Goal: Transaction & Acquisition: Download file/media

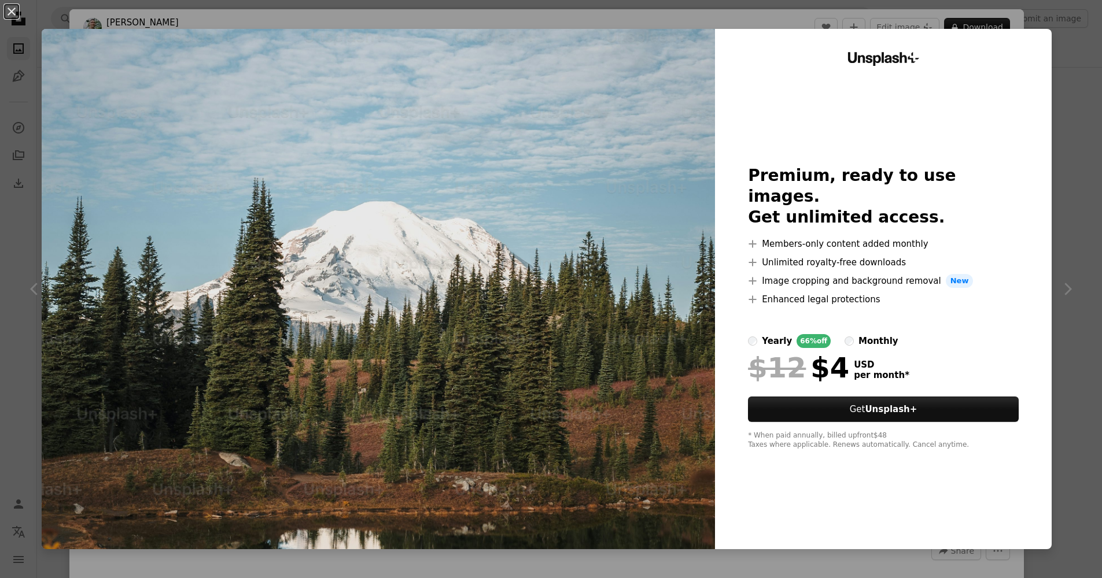
scroll to position [1547, 0]
click at [1034, 96] on div "Unsplash+ Premium, ready to use images. Get unlimited access. A plus sign Membe…" at bounding box center [883, 289] width 337 height 521
click at [1072, 12] on div "An X shape Unsplash+ Premium, ready to use images. Get unlimited access. A plus…" at bounding box center [551, 289] width 1102 height 578
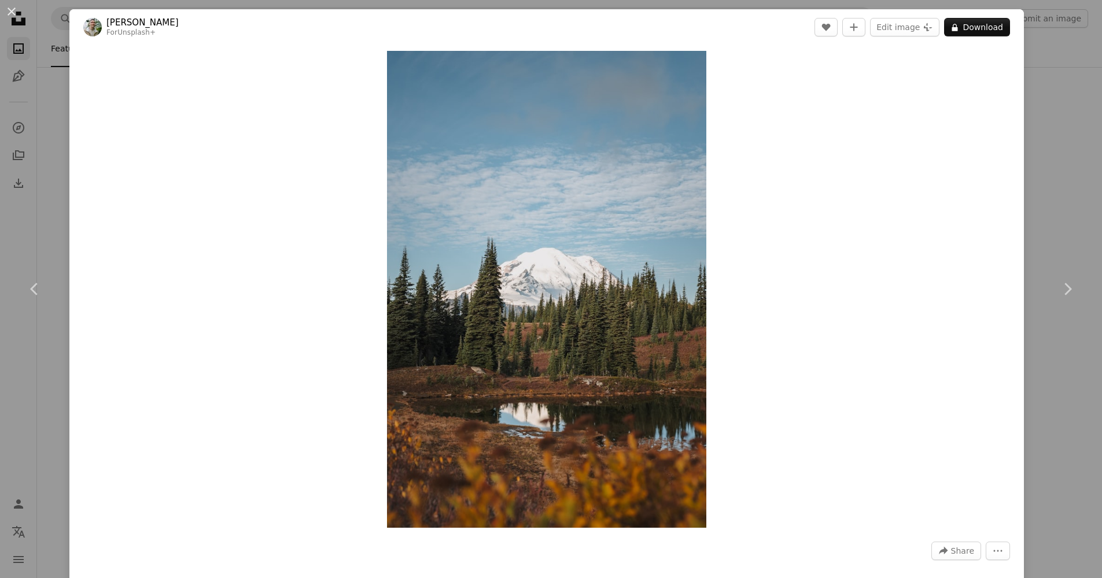
click at [10, 15] on button "An X shape" at bounding box center [12, 12] width 14 height 14
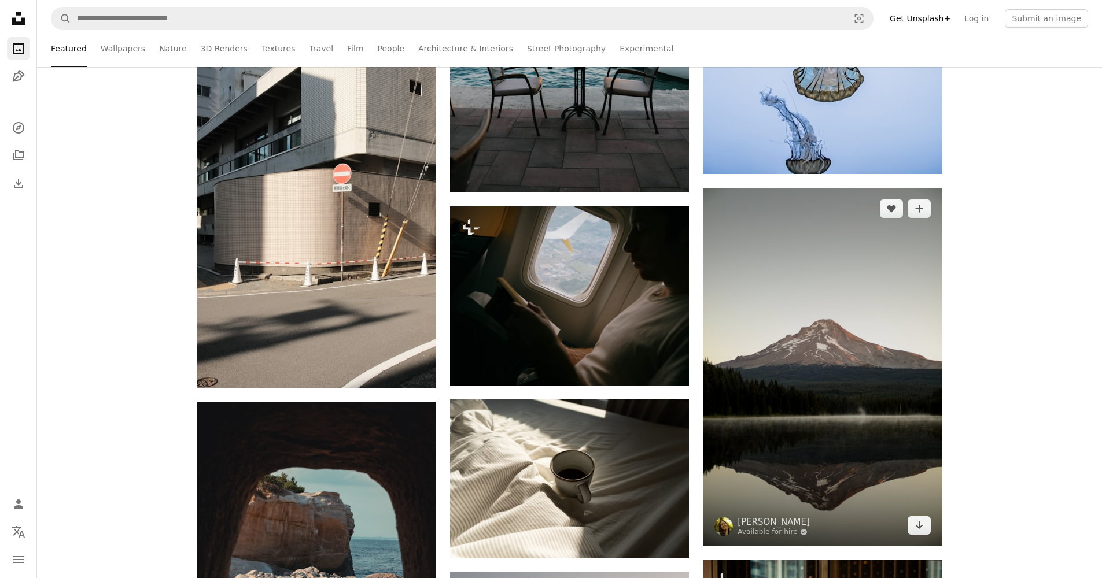
scroll to position [1382, 0]
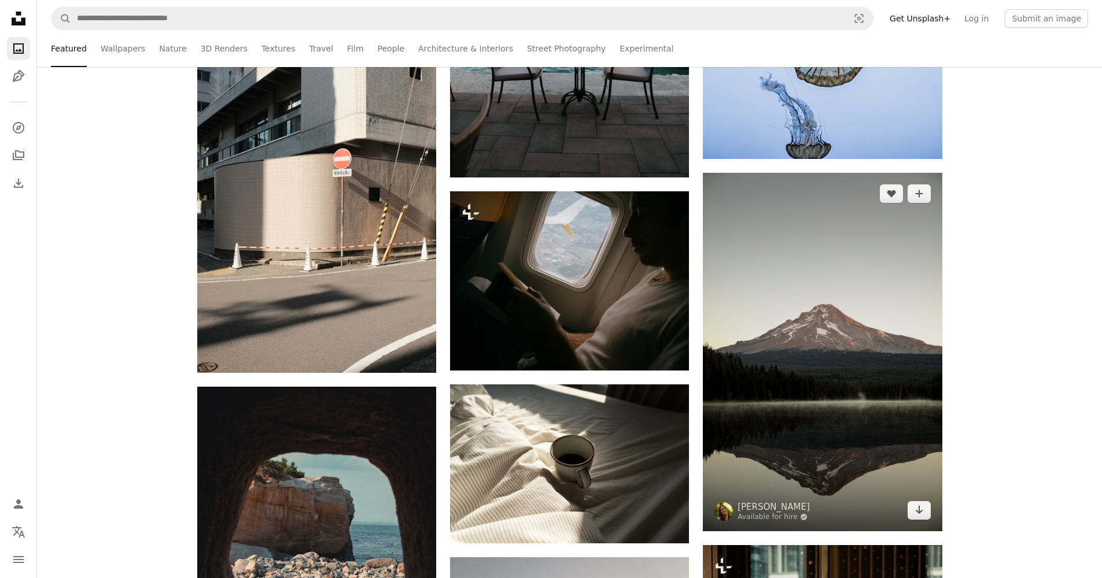
click at [769, 313] on img at bounding box center [822, 352] width 239 height 359
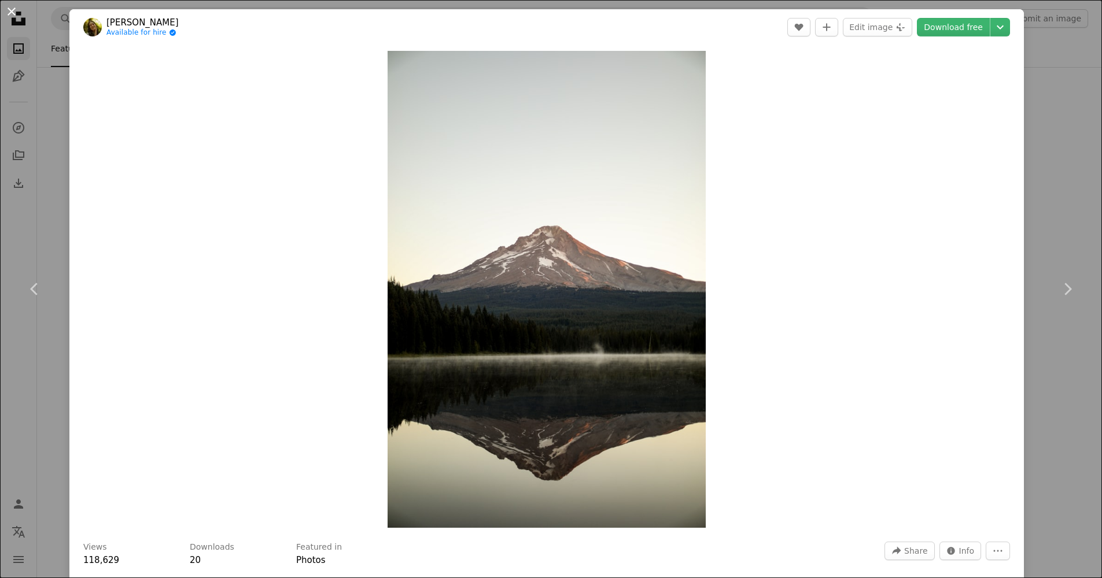
click at [17, 13] on button "An X shape" at bounding box center [12, 12] width 14 height 14
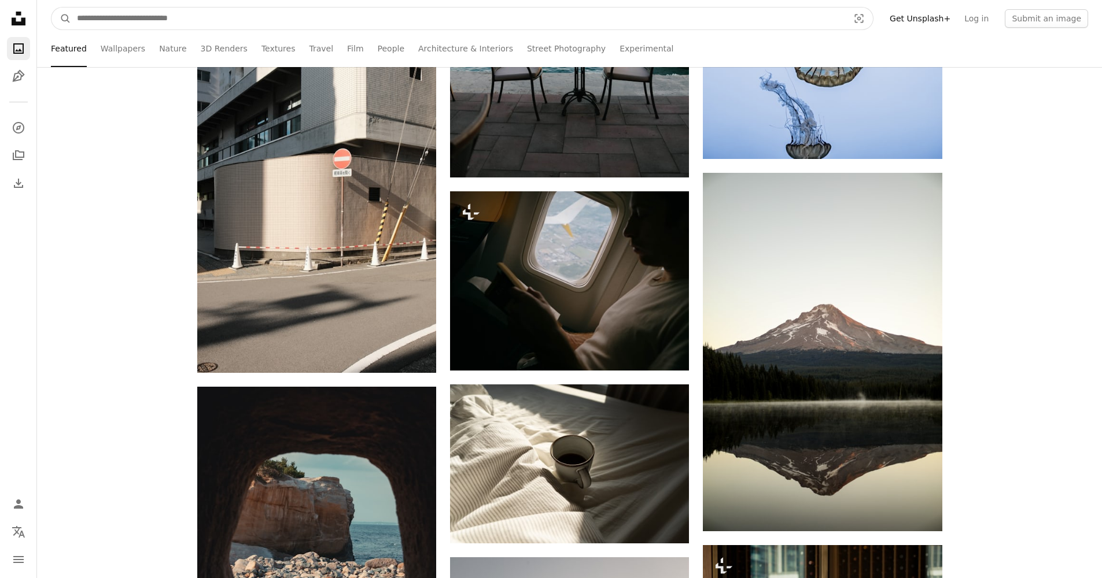
click at [124, 16] on input "Find visuals sitewide" at bounding box center [458, 19] width 774 height 22
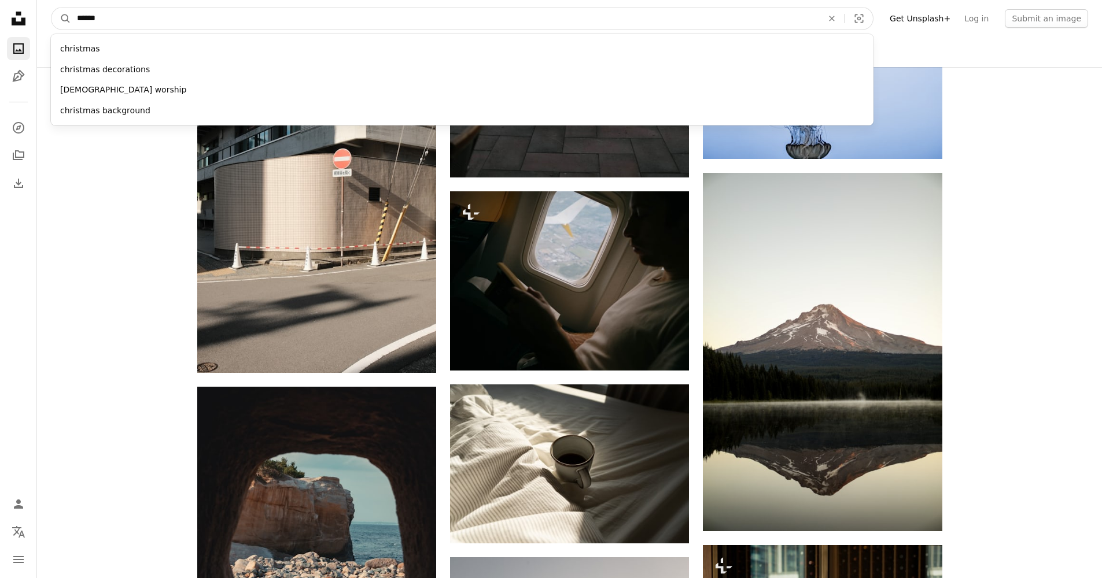
type input "******"
click at [61, 19] on button "A magnifying glass" at bounding box center [61, 19] width 20 height 22
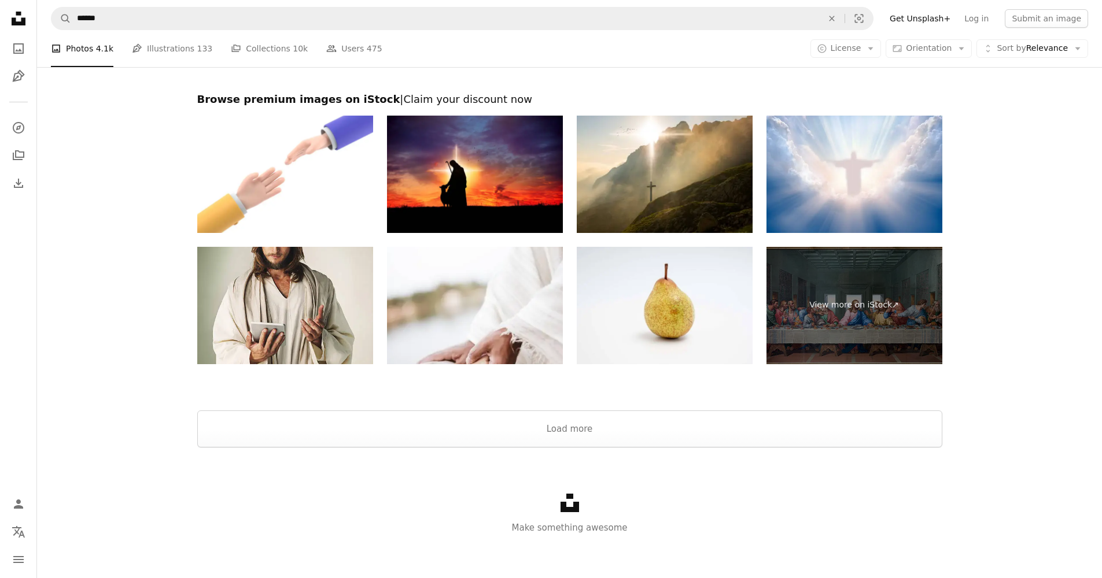
scroll to position [1679, 0]
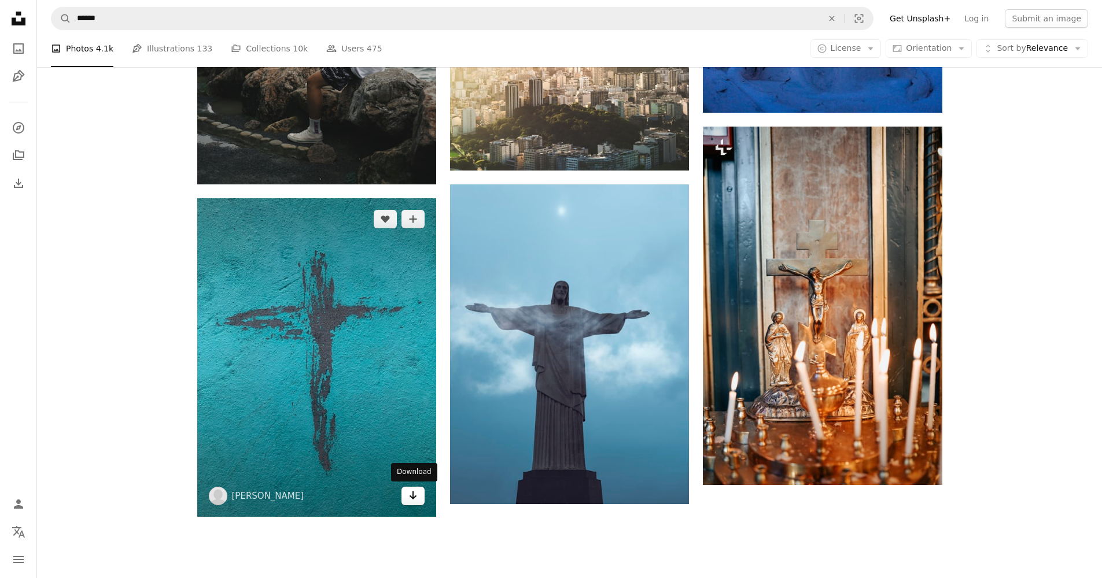
click at [410, 496] on icon "Download" at bounding box center [414, 496] width 8 height 8
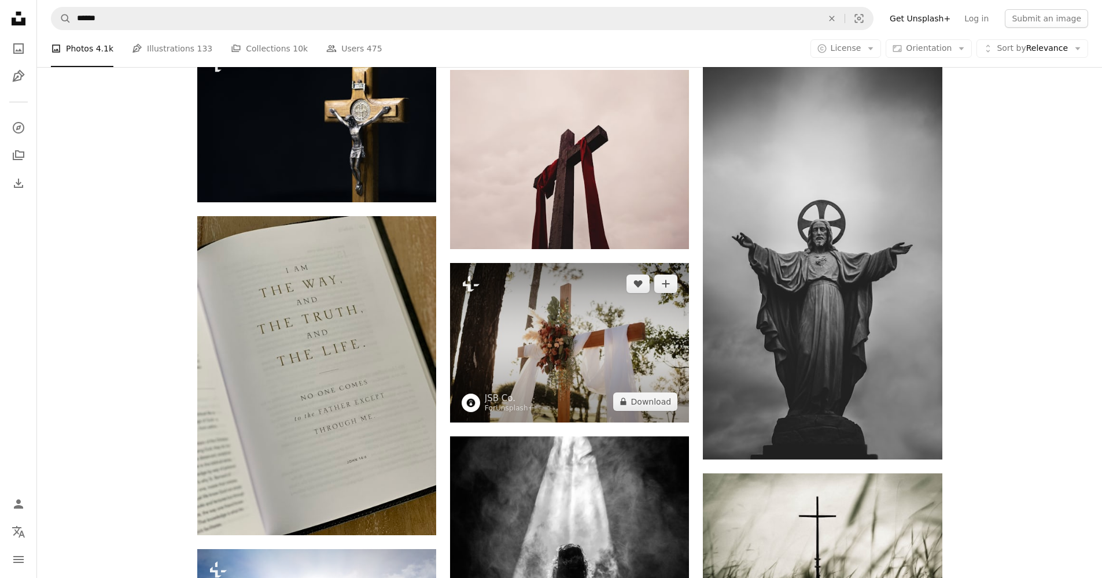
scroll to position [0, 0]
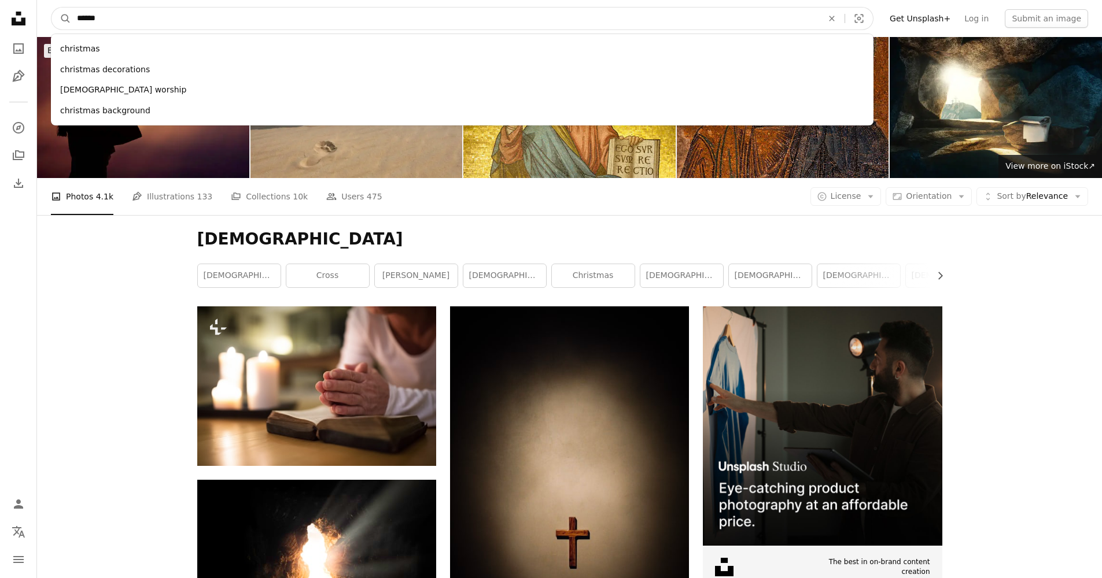
drag, startPoint x: 231, startPoint y: 27, endPoint x: -22, endPoint y: 3, distance: 253.9
type input "*"
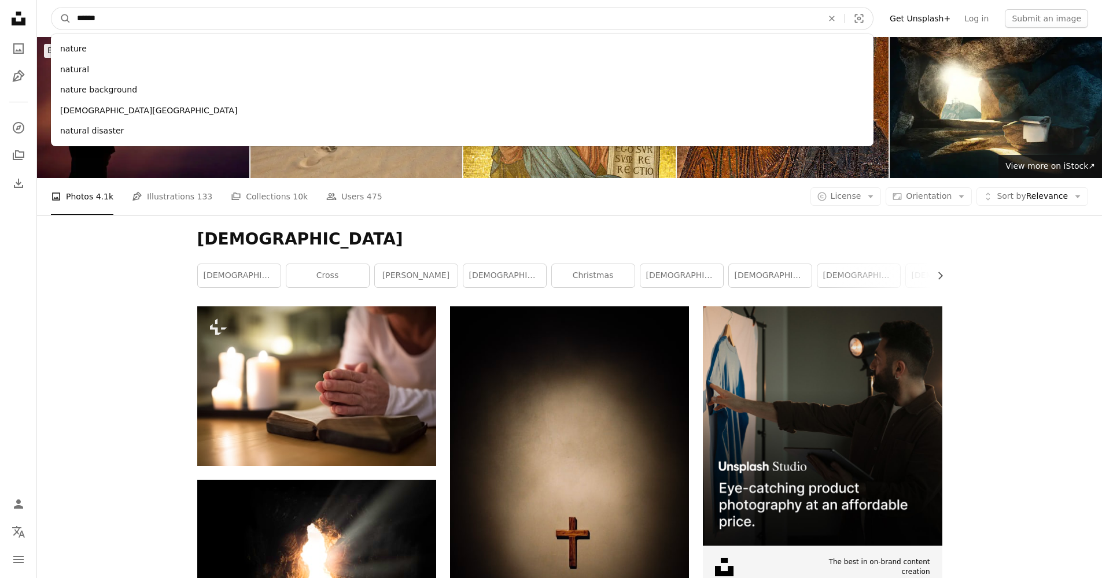
type input "******"
click at [61, 19] on button "A magnifying glass" at bounding box center [61, 19] width 20 height 22
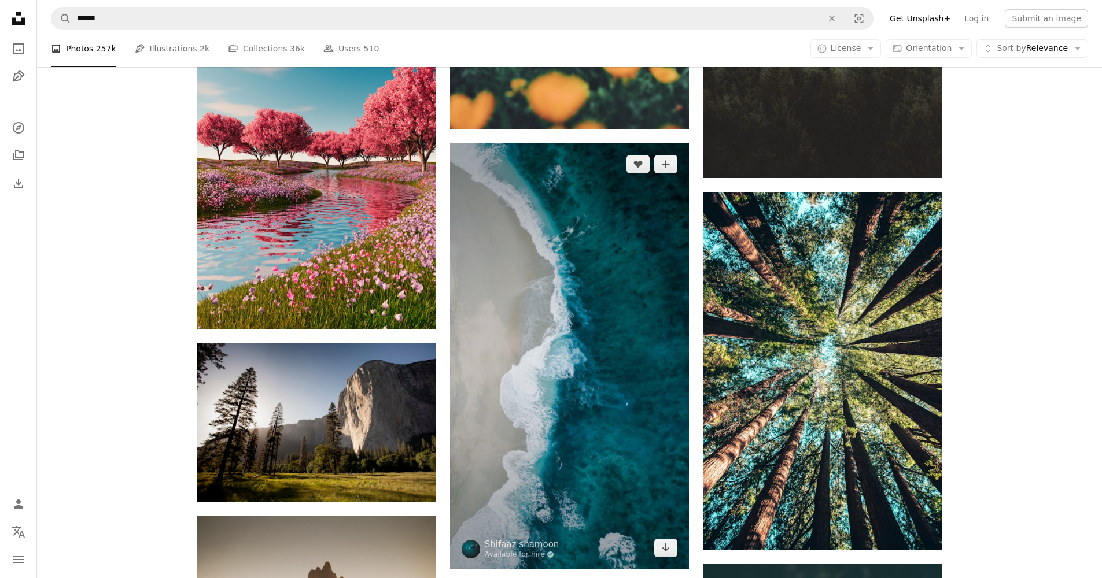
scroll to position [1701, 0]
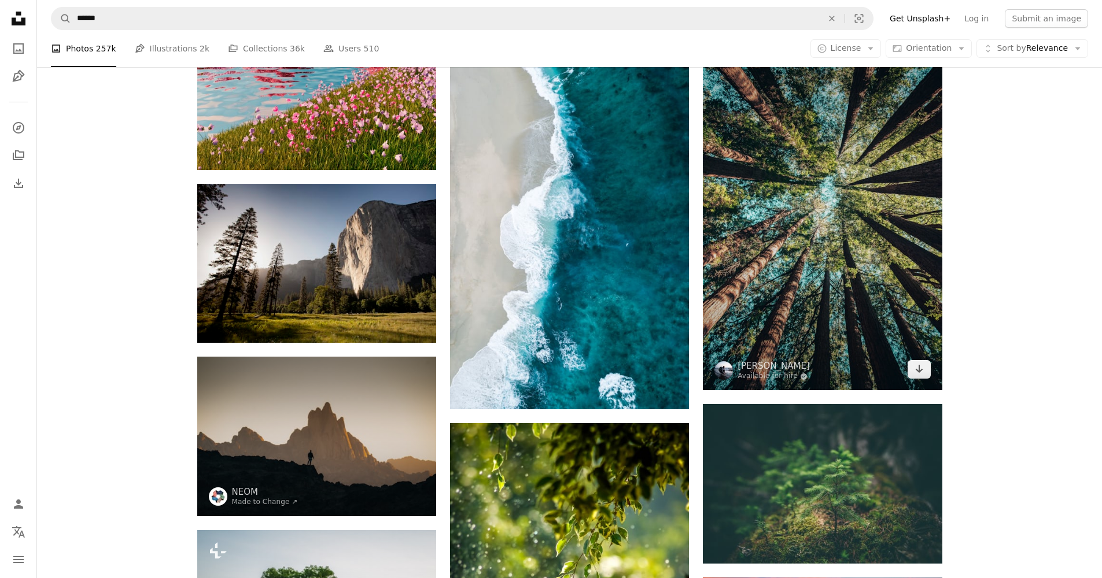
click at [823, 222] on img at bounding box center [822, 211] width 239 height 358
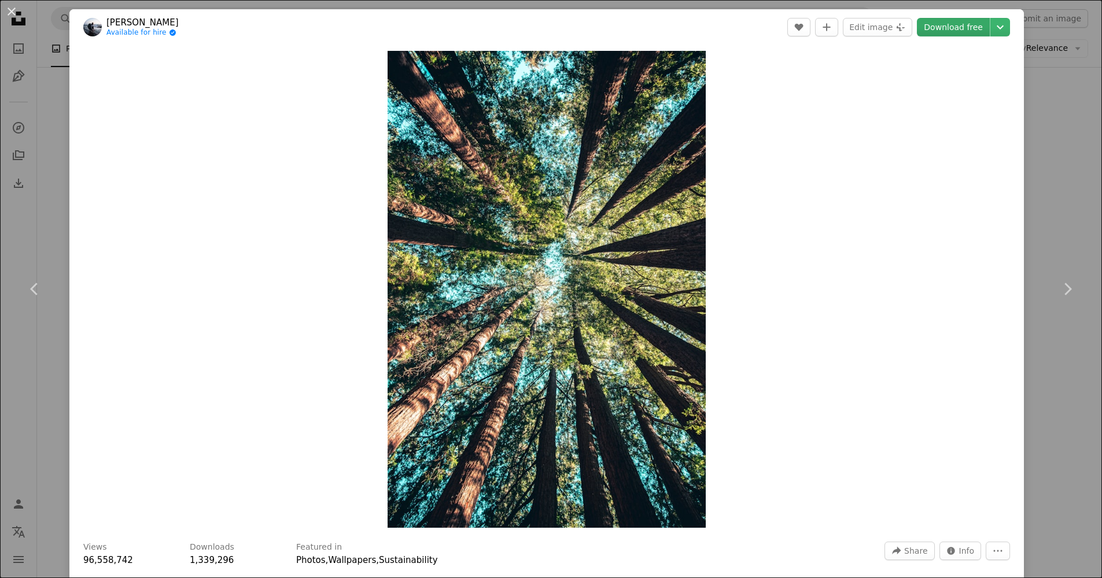
click at [946, 27] on link "Download free" at bounding box center [953, 27] width 73 height 19
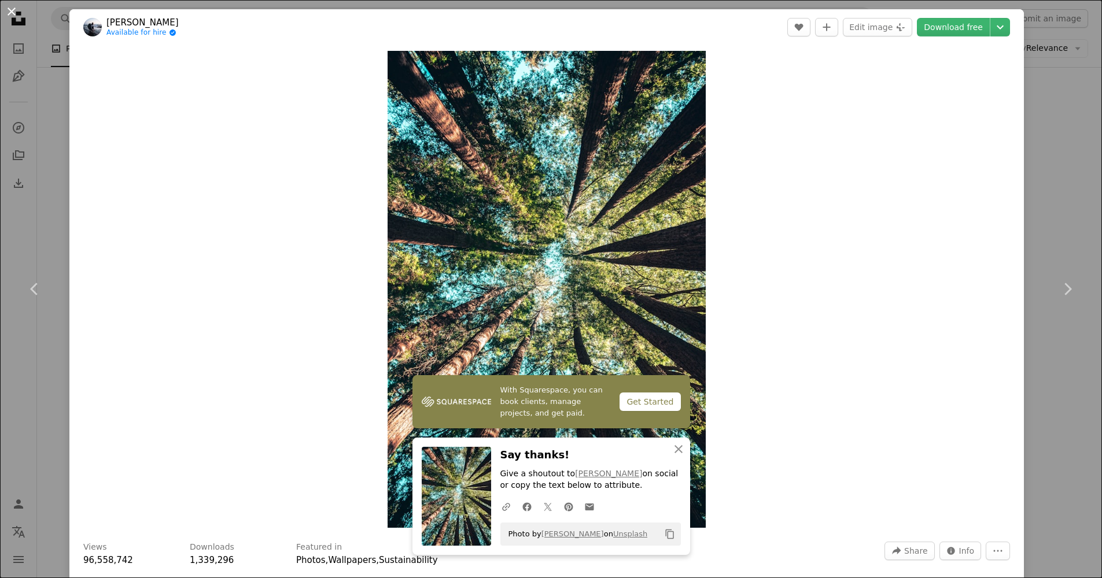
click at [10, 16] on button "An X shape" at bounding box center [12, 12] width 14 height 14
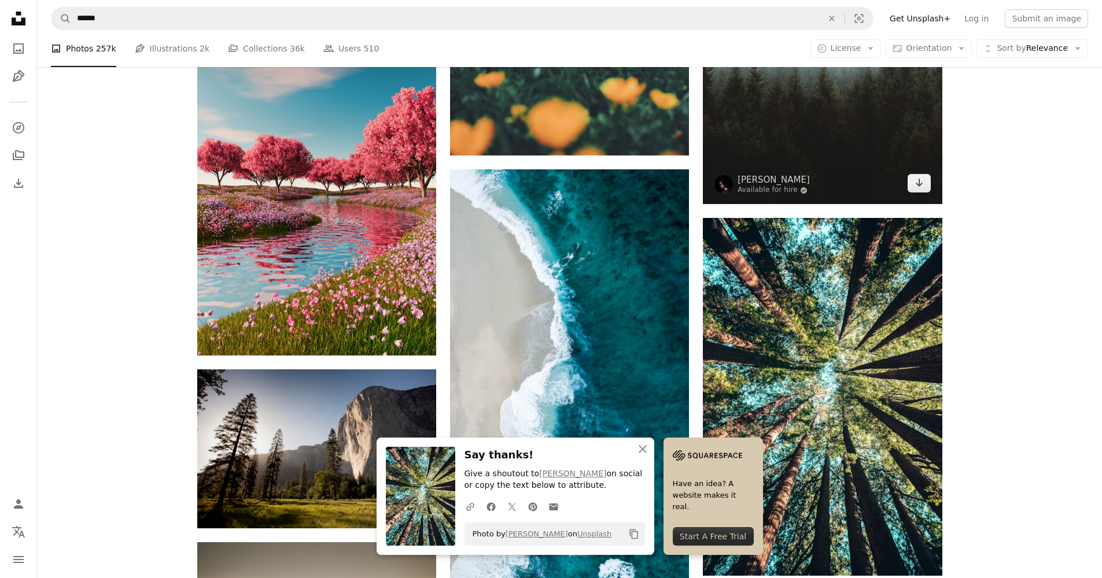
scroll to position [1435, 0]
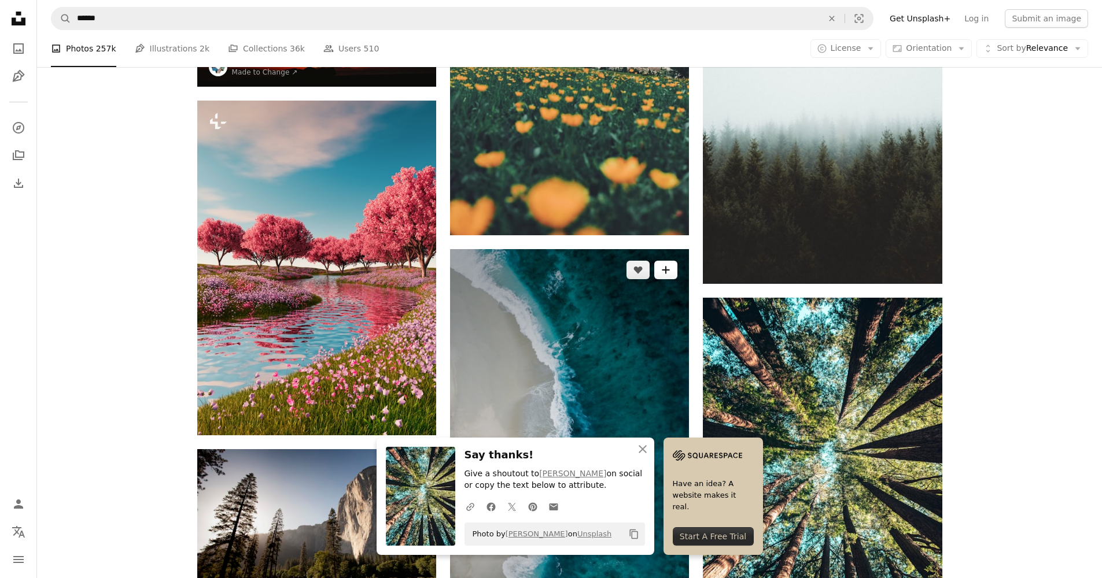
click at [663, 275] on button "A plus sign" at bounding box center [665, 270] width 23 height 19
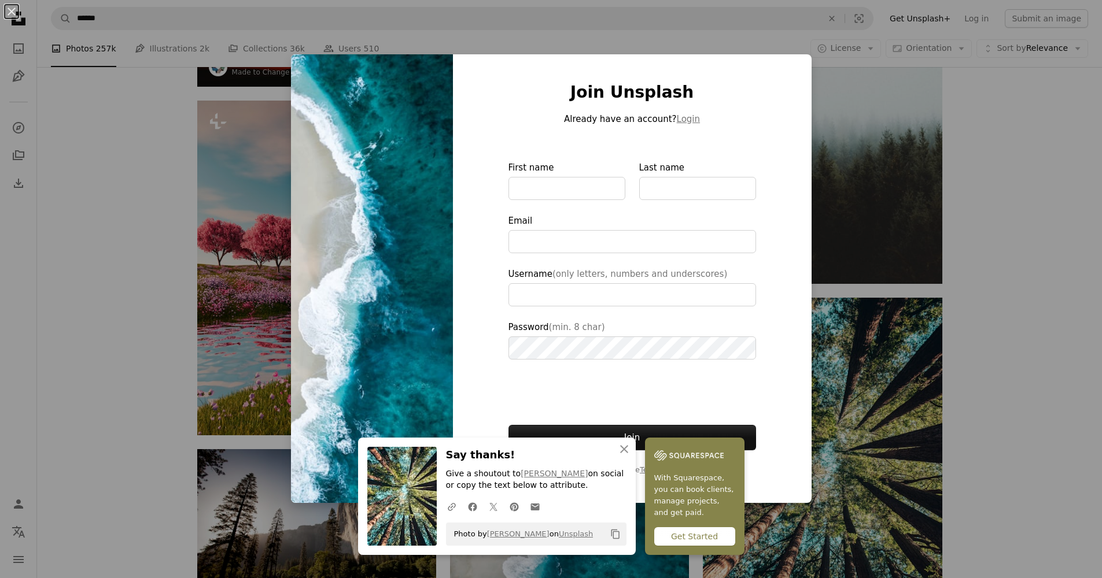
click at [861, 93] on div "An X shape An X shape Close Say thanks! Give a shoutout to [PERSON_NAME] on soc…" at bounding box center [551, 289] width 1102 height 578
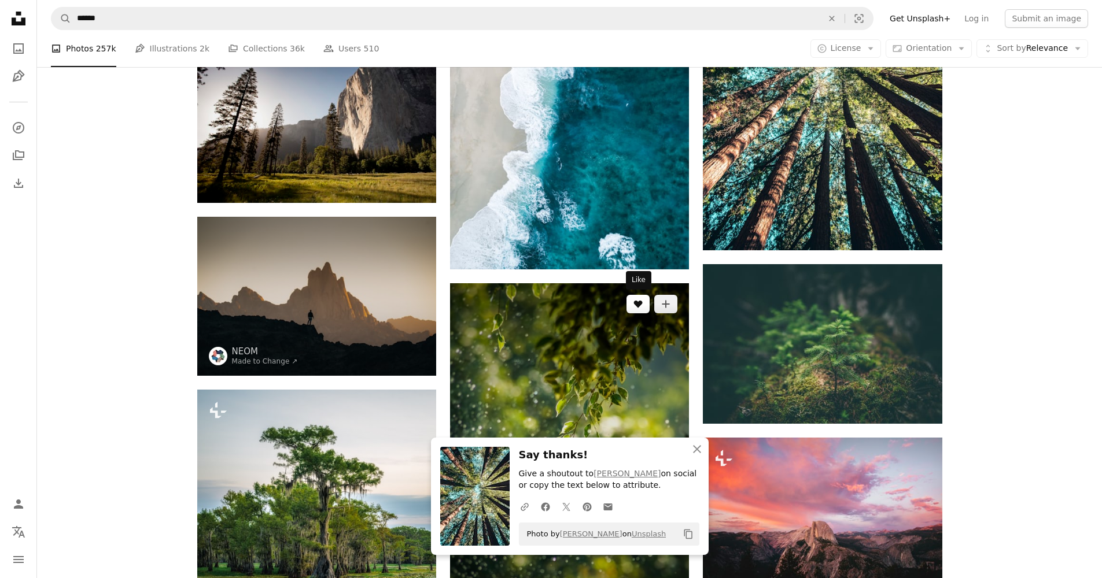
scroll to position [1855, 0]
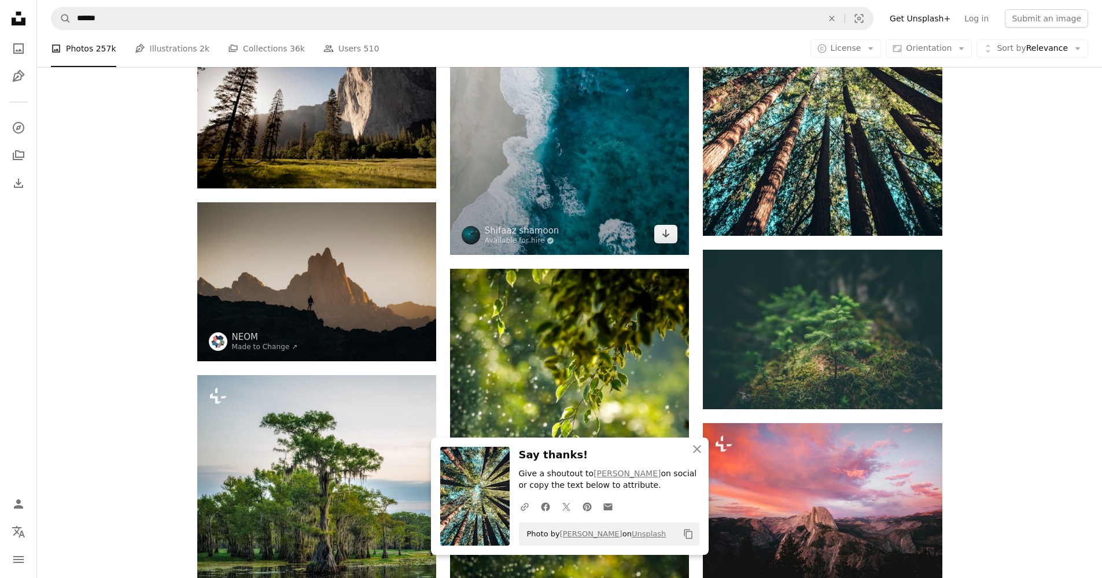
click at [578, 193] on img at bounding box center [569, 42] width 239 height 426
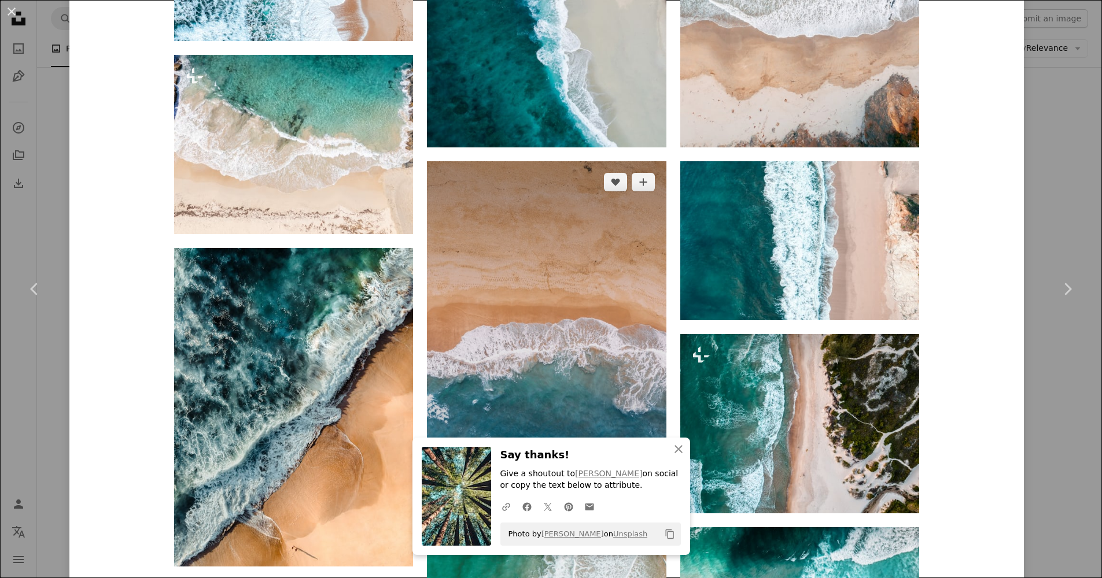
scroll to position [1449, 0]
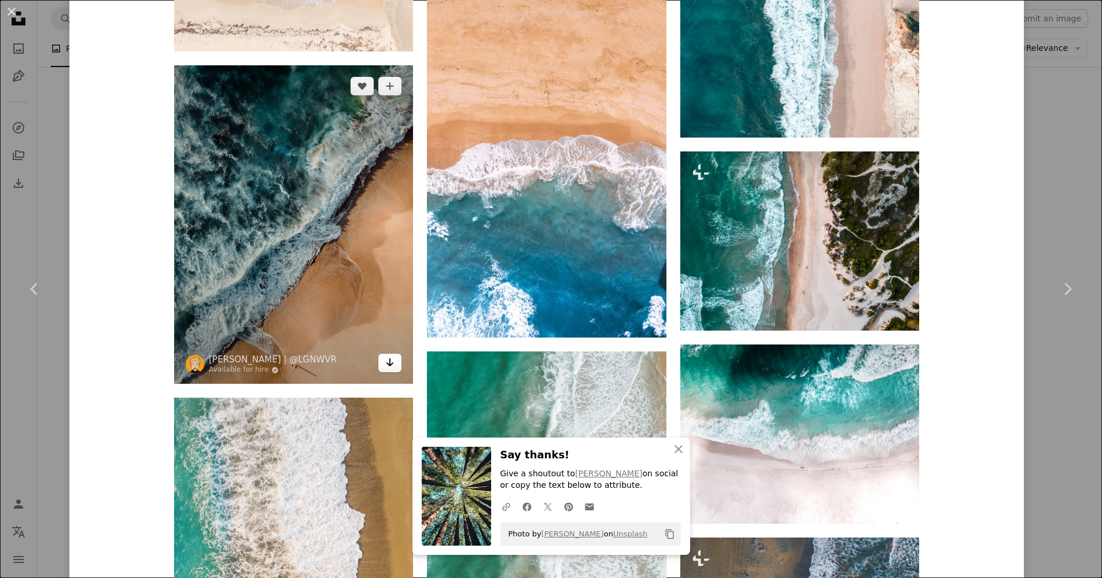
click at [388, 359] on icon "Download" at bounding box center [390, 363] width 8 height 8
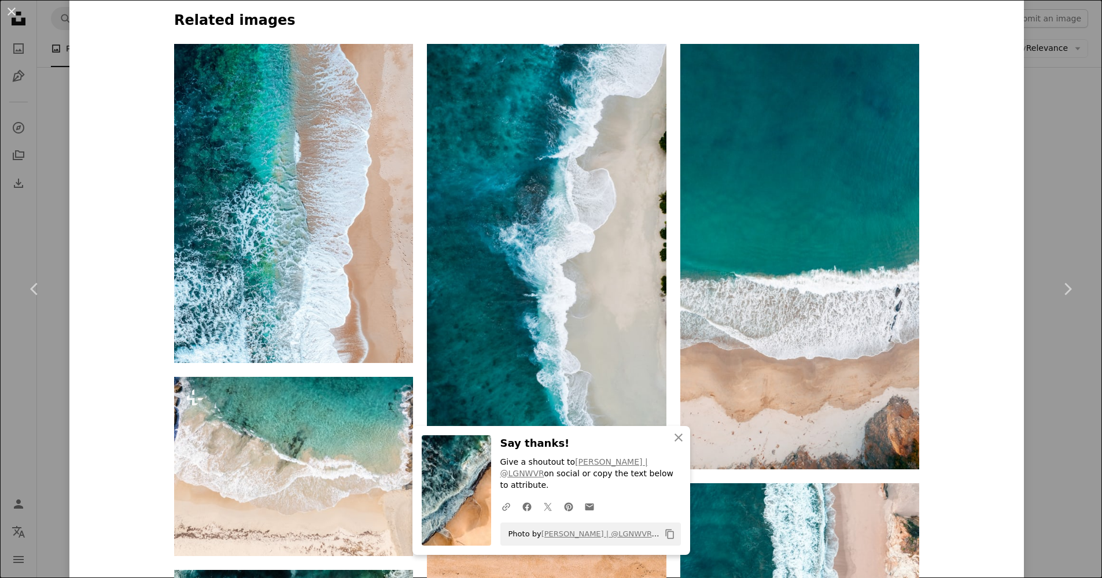
scroll to position [514, 0]
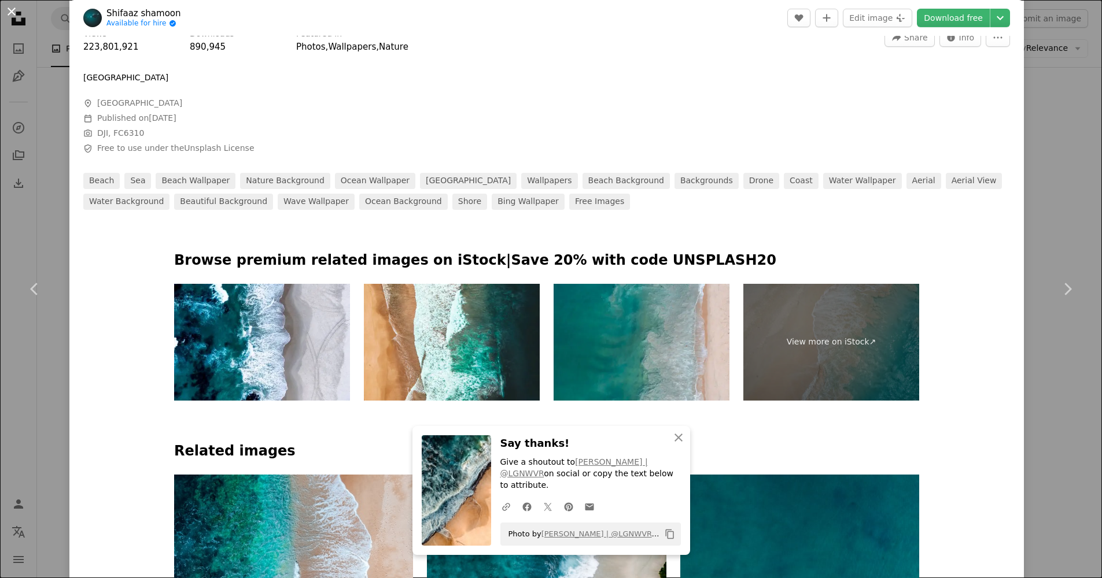
click at [12, 10] on button "An X shape" at bounding box center [12, 12] width 14 height 14
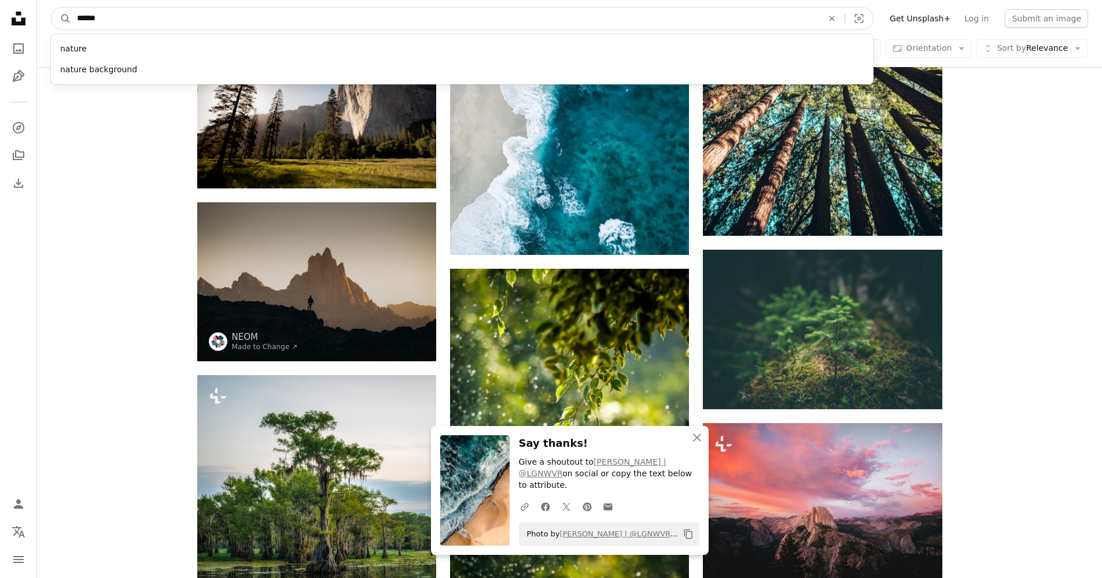
drag, startPoint x: 182, startPoint y: 8, endPoint x: 36, endPoint y: 31, distance: 147.6
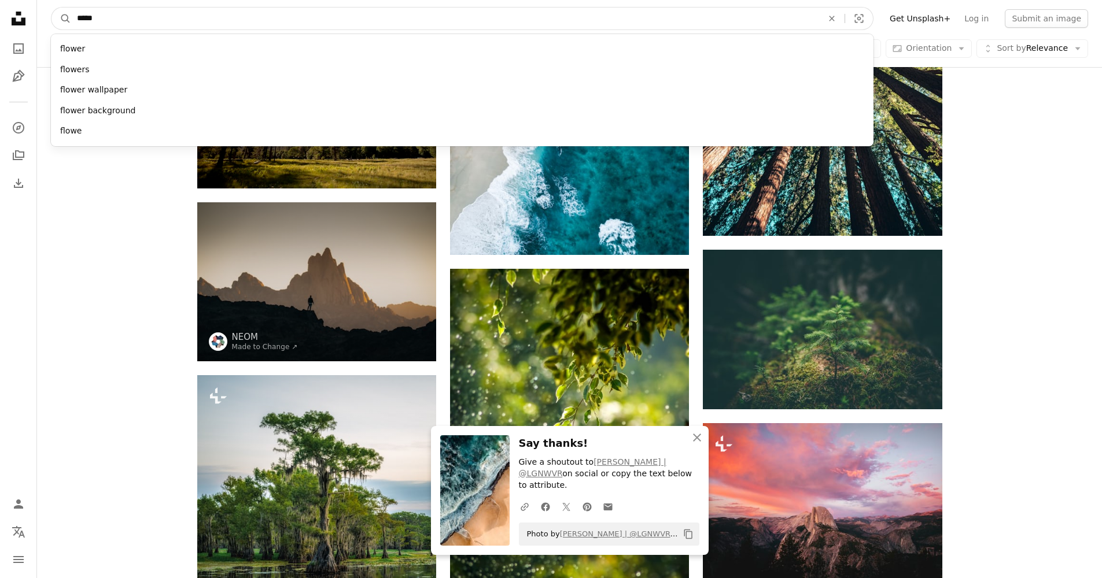
type input "******"
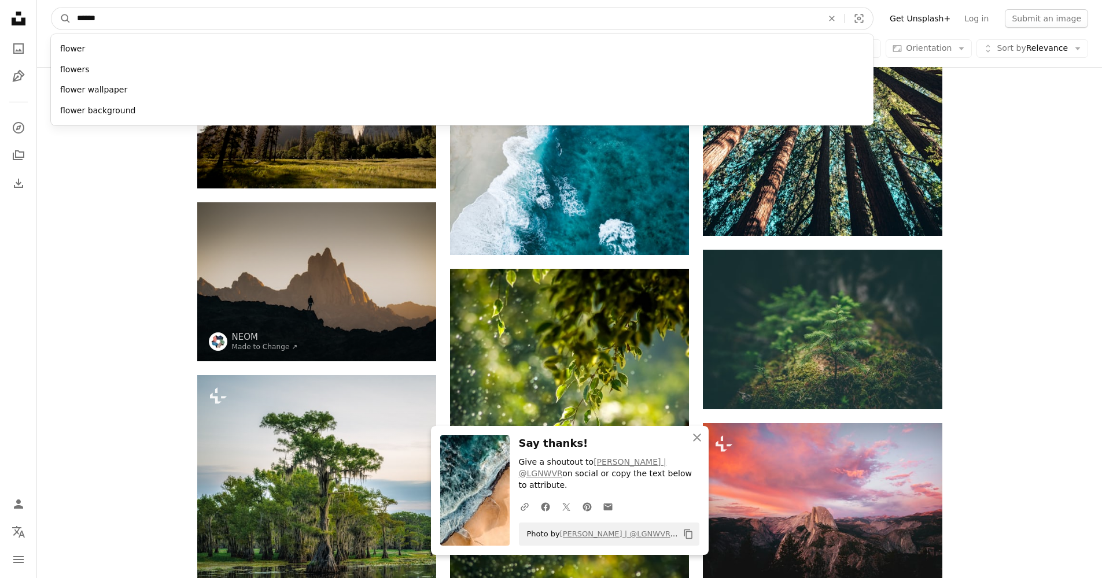
click at [61, 19] on button "A magnifying glass" at bounding box center [61, 19] width 20 height 22
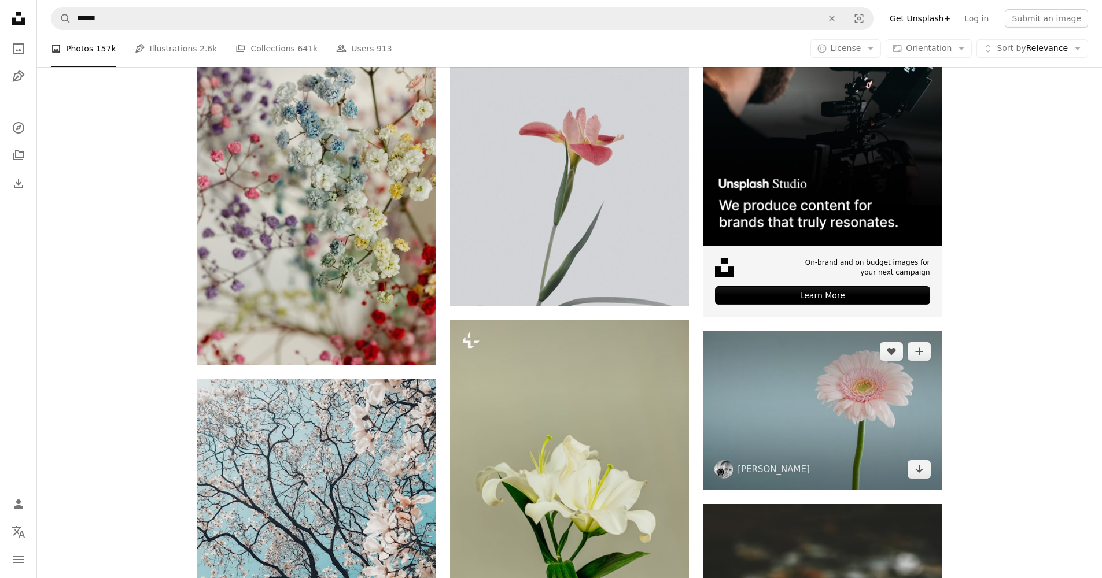
scroll to position [220, 0]
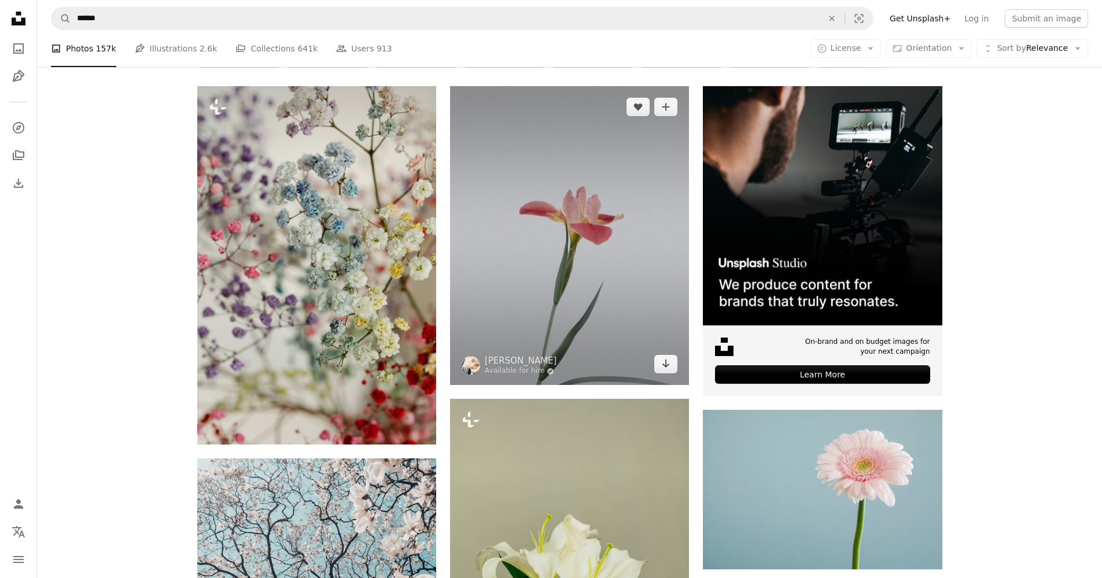
click at [610, 183] on img at bounding box center [569, 235] width 239 height 299
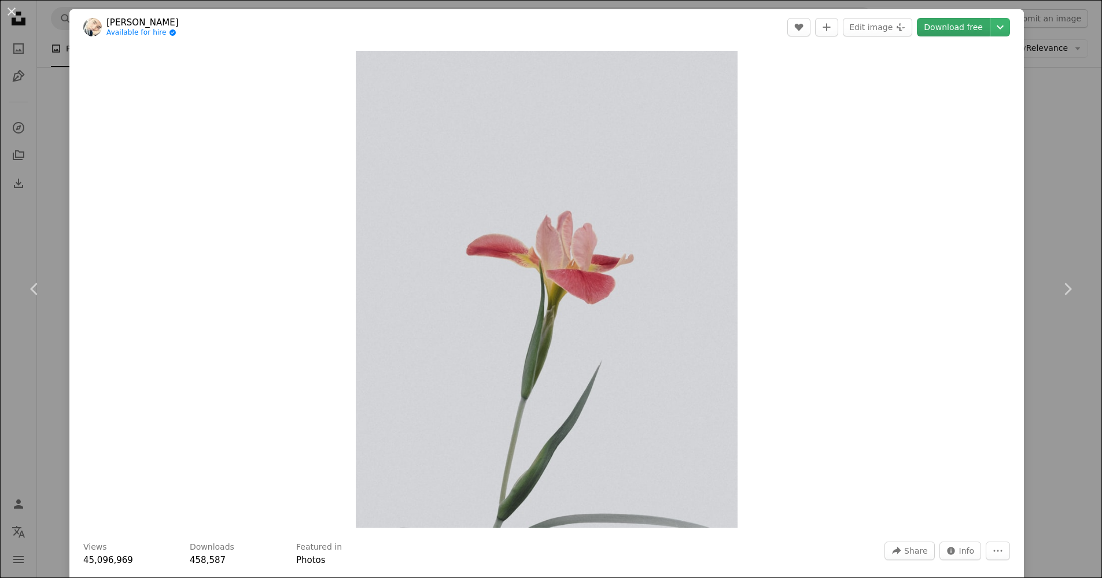
click at [962, 30] on link "Download free" at bounding box center [953, 27] width 73 height 19
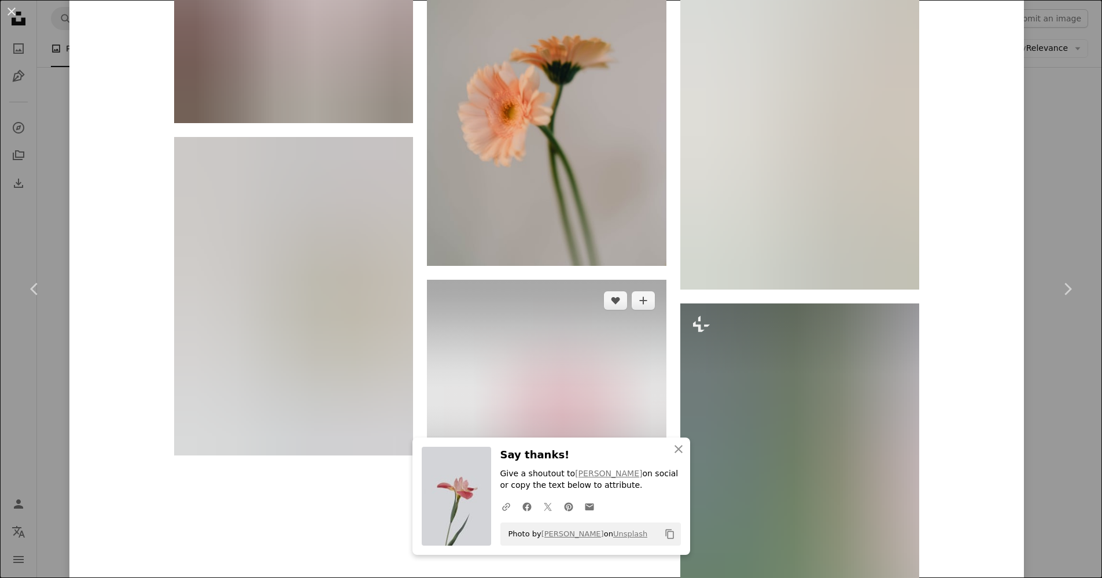
scroll to position [2765, 0]
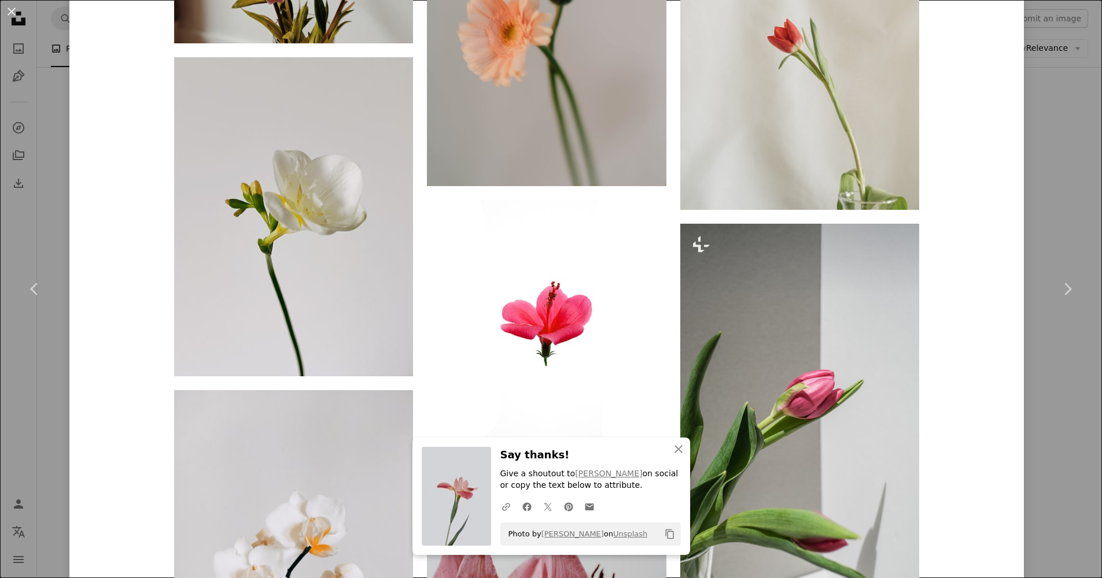
click at [1036, 161] on div "An X shape Chevron left Chevron right An X shape Close Say thanks! Give a shout…" at bounding box center [551, 289] width 1102 height 578
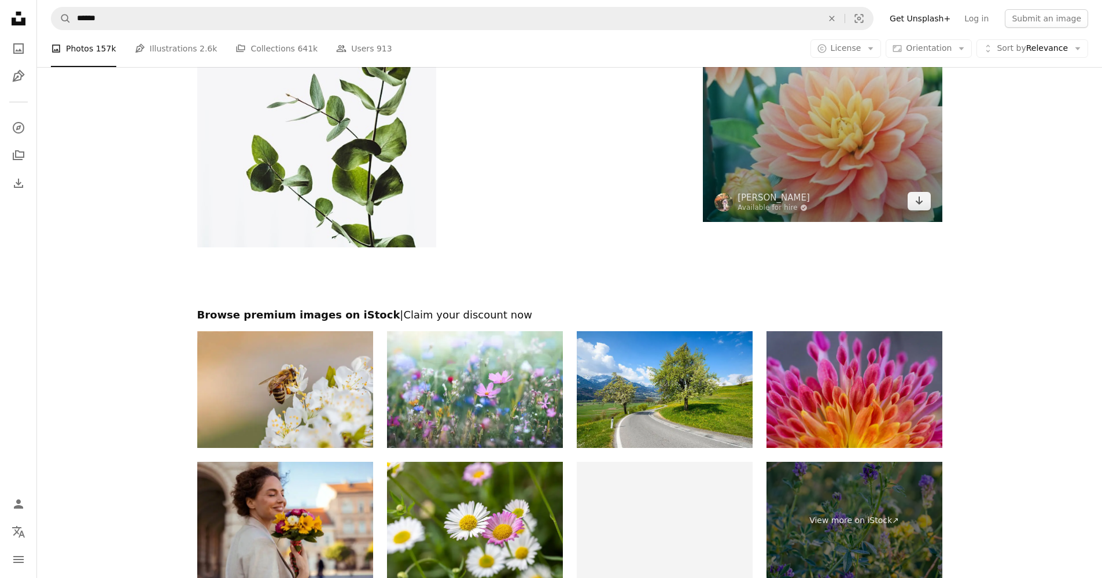
scroll to position [2609, 0]
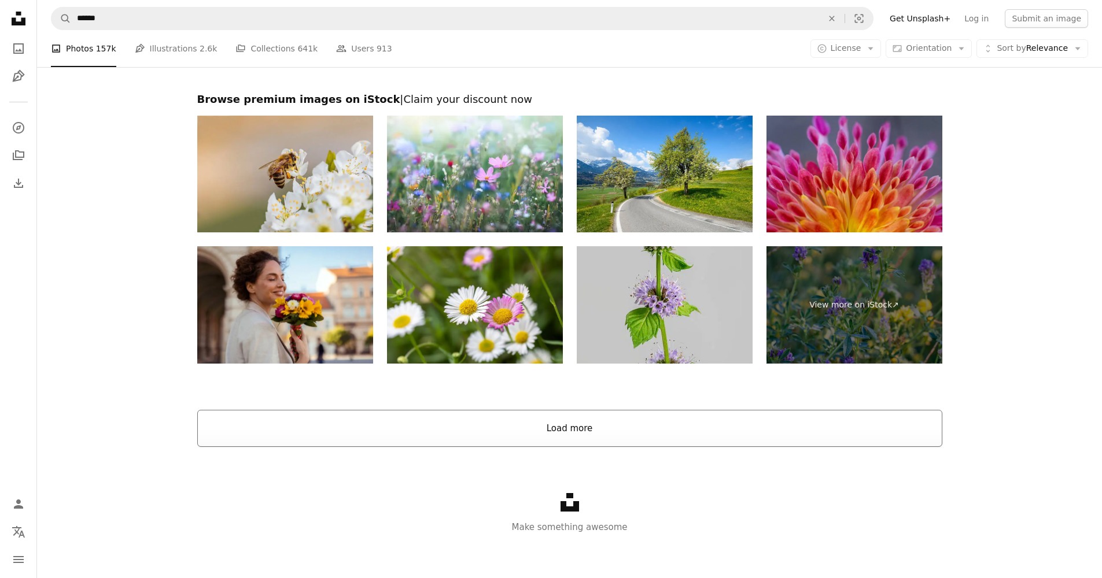
click at [622, 412] on button "Load more" at bounding box center [569, 428] width 745 height 37
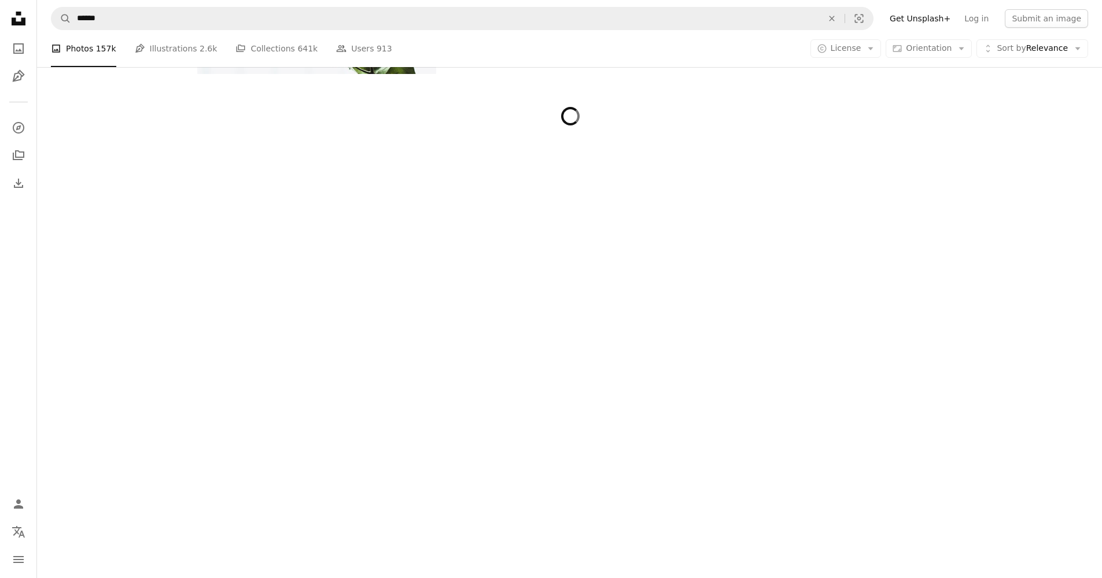
scroll to position [2565, 0]
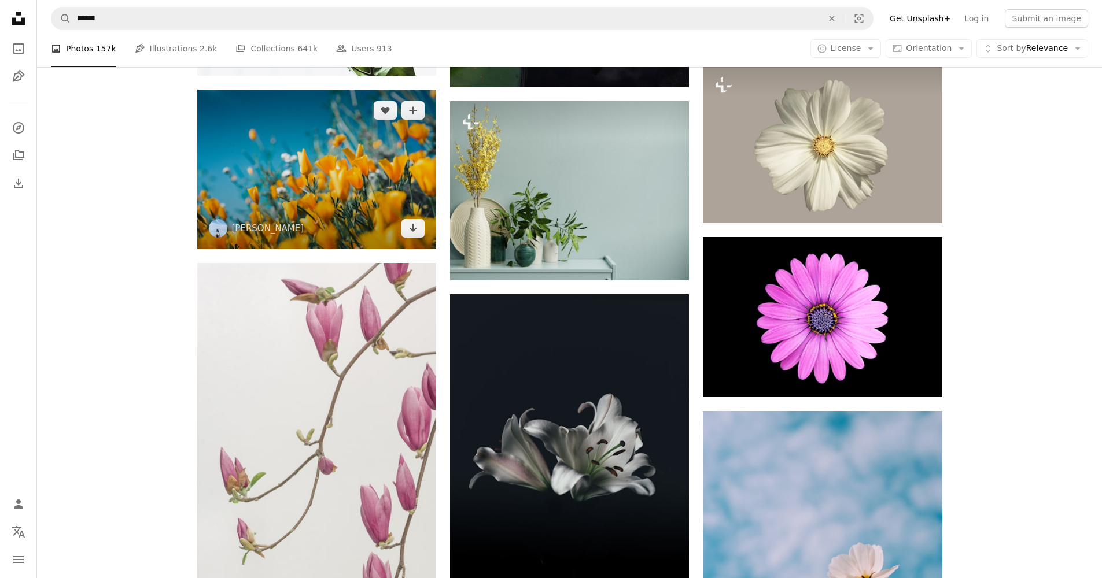
click at [381, 170] on img at bounding box center [316, 170] width 239 height 160
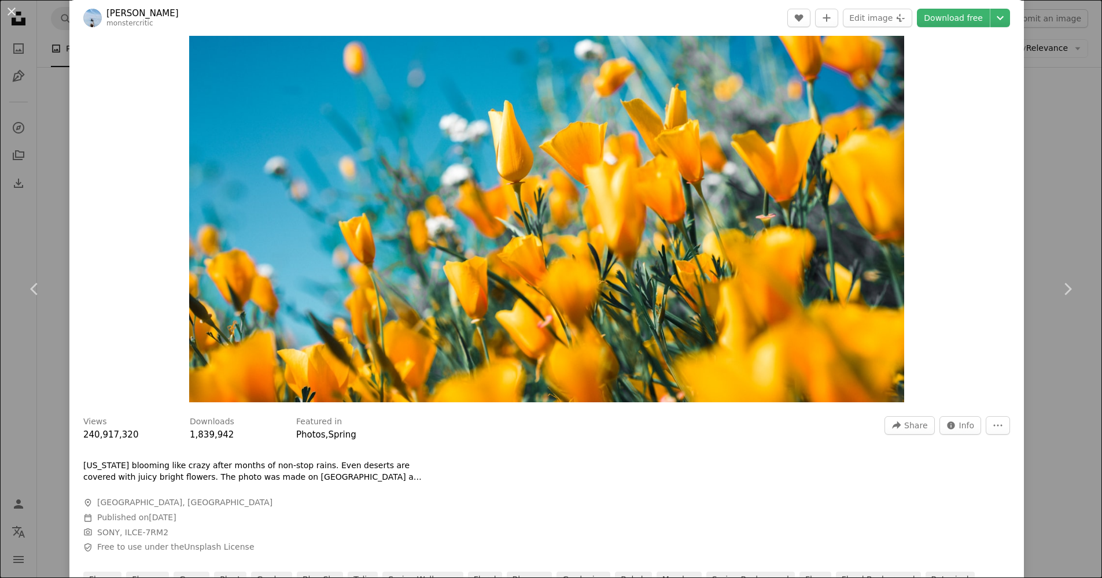
scroll to position [118, 0]
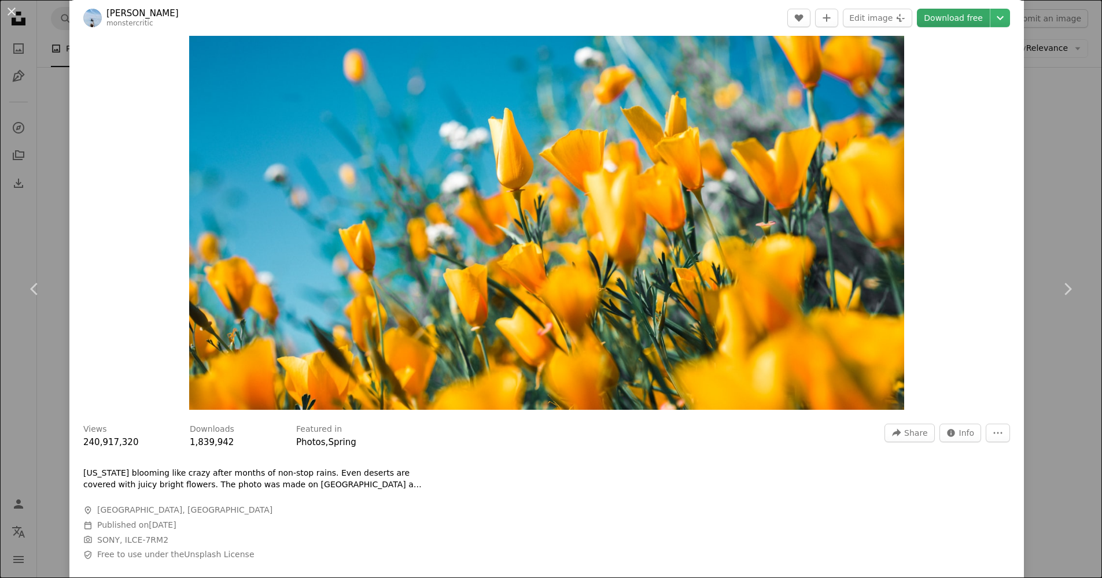
click at [969, 8] on header "[PERSON_NAME] monstercritic A heart A plus sign Edit image Plus sign for Unspla…" at bounding box center [546, 18] width 954 height 36
click at [968, 13] on link "Download free" at bounding box center [953, 18] width 73 height 19
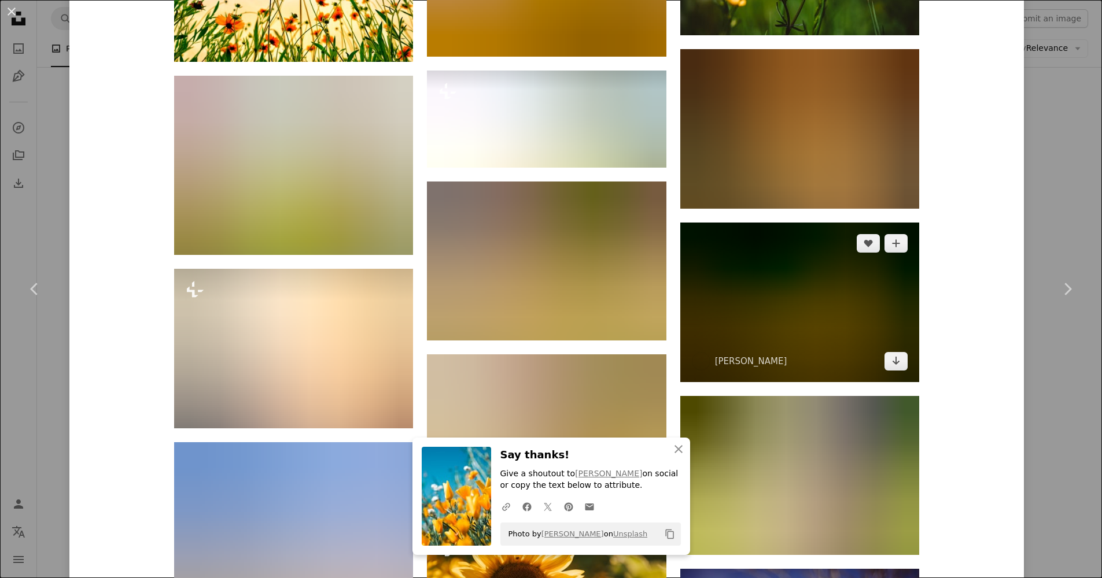
scroll to position [2359, 0]
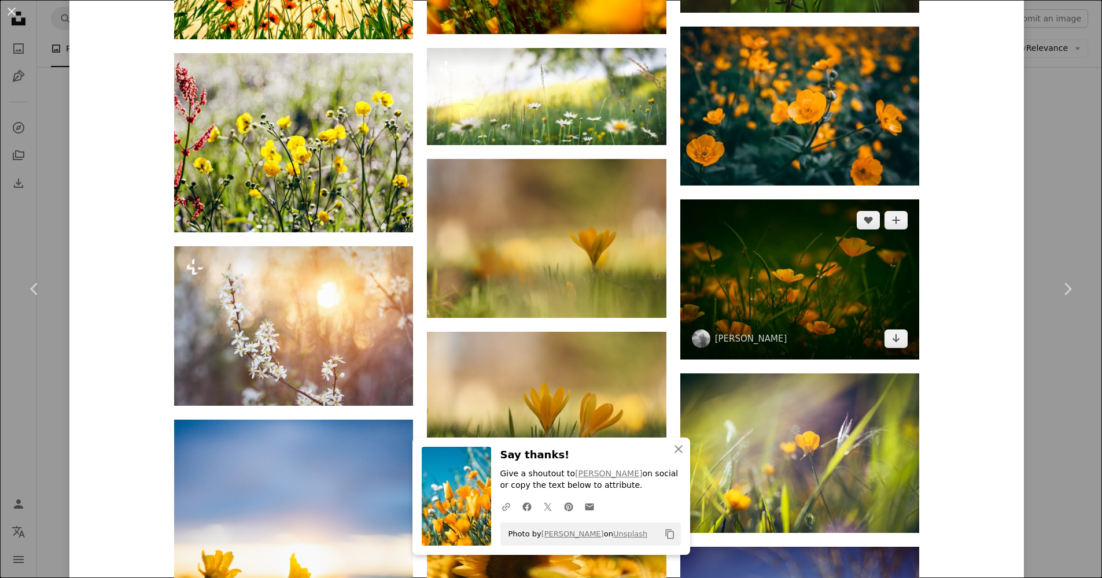
click at [889, 273] on img at bounding box center [799, 280] width 239 height 160
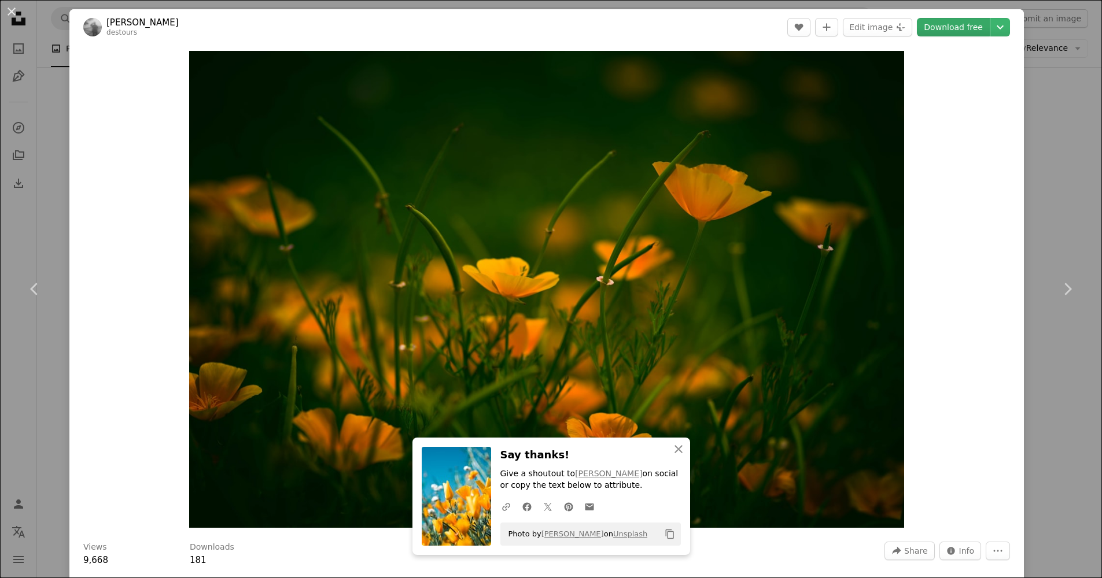
click at [954, 32] on link "Download free" at bounding box center [953, 27] width 73 height 19
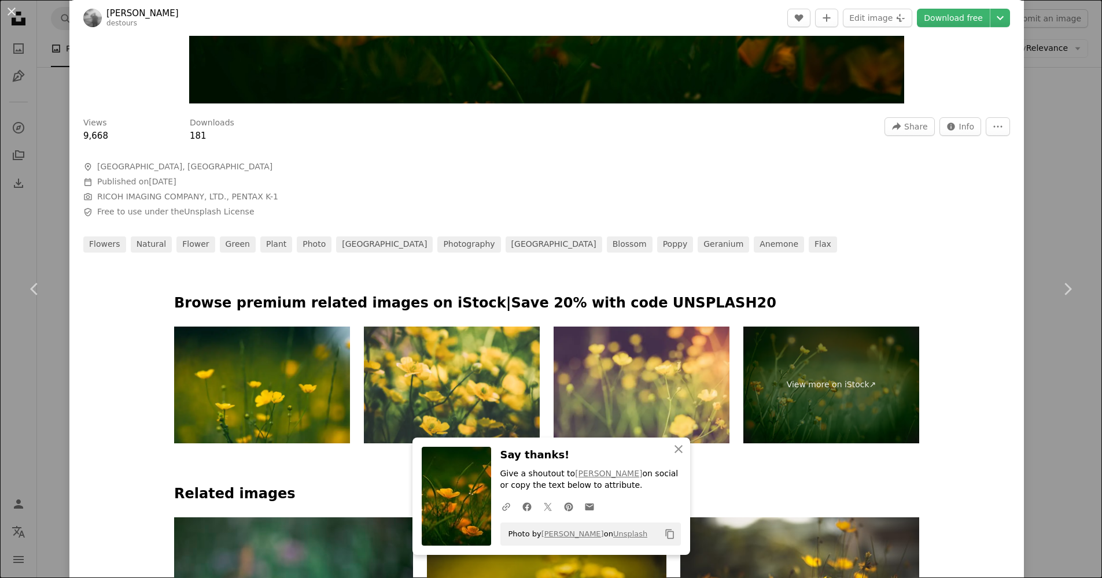
scroll to position [1324, 0]
